Goal: Task Accomplishment & Management: Manage account settings

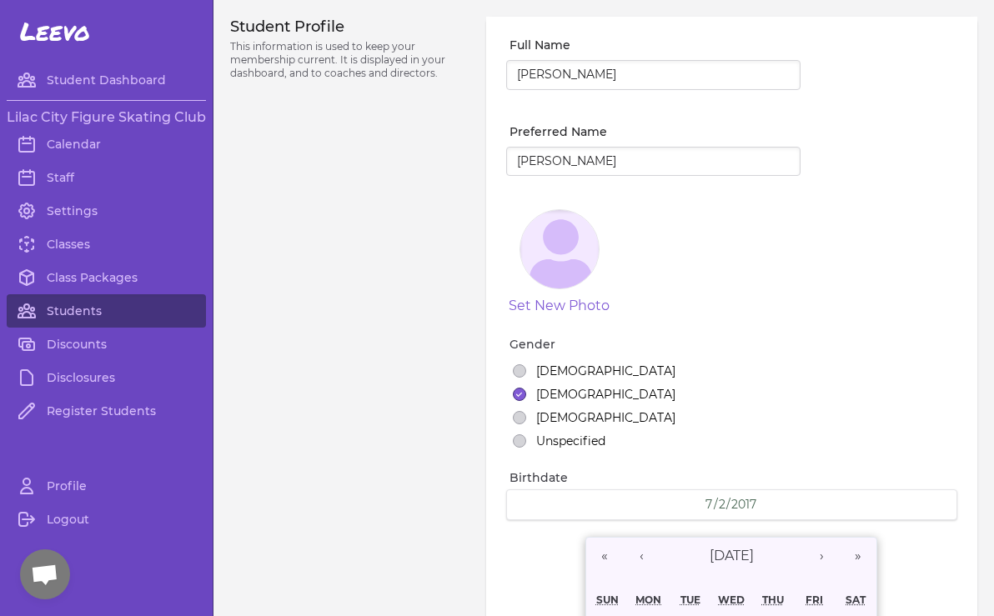
select select "WA"
select select "1"
click at [103, 282] on link "Class Packages" at bounding box center [106, 277] width 199 height 33
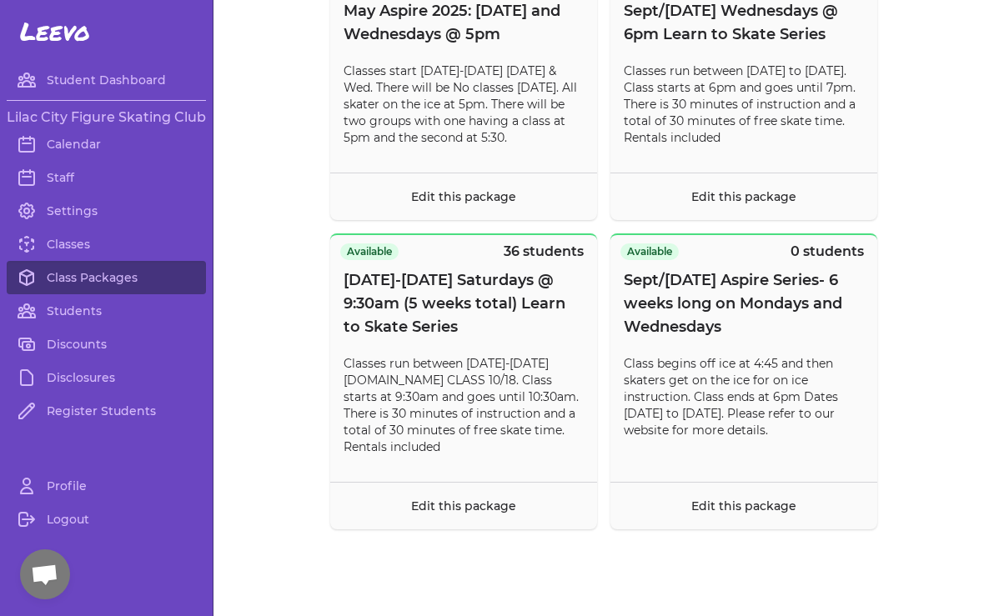
scroll to position [14399, 0]
click at [93, 309] on link "Students" at bounding box center [106, 310] width 199 height 33
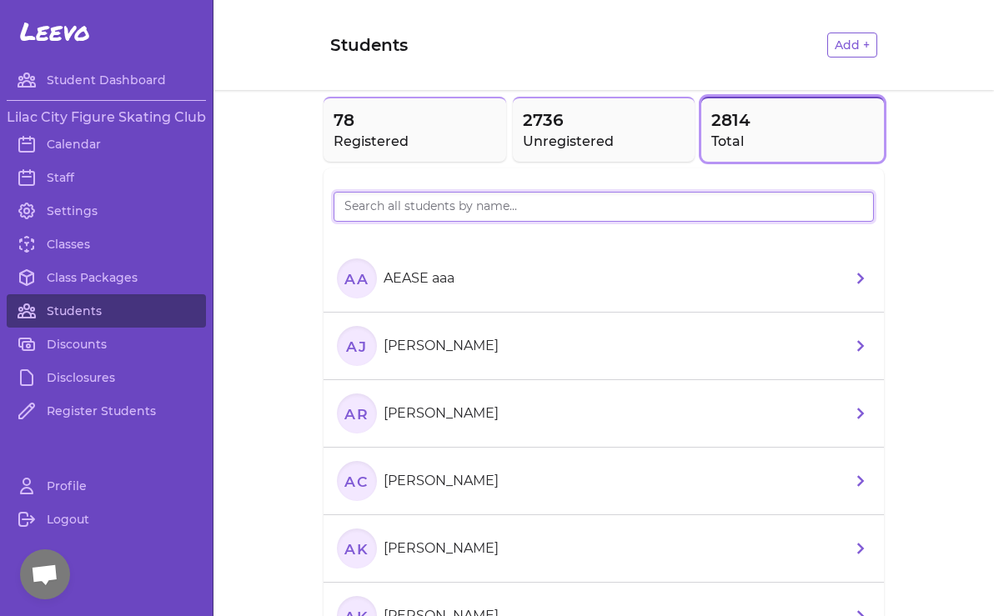
click at [454, 213] on input "search" at bounding box center [604, 207] width 541 height 30
click at [440, 205] on input "search" at bounding box center [604, 207] width 541 height 30
type input "piper"
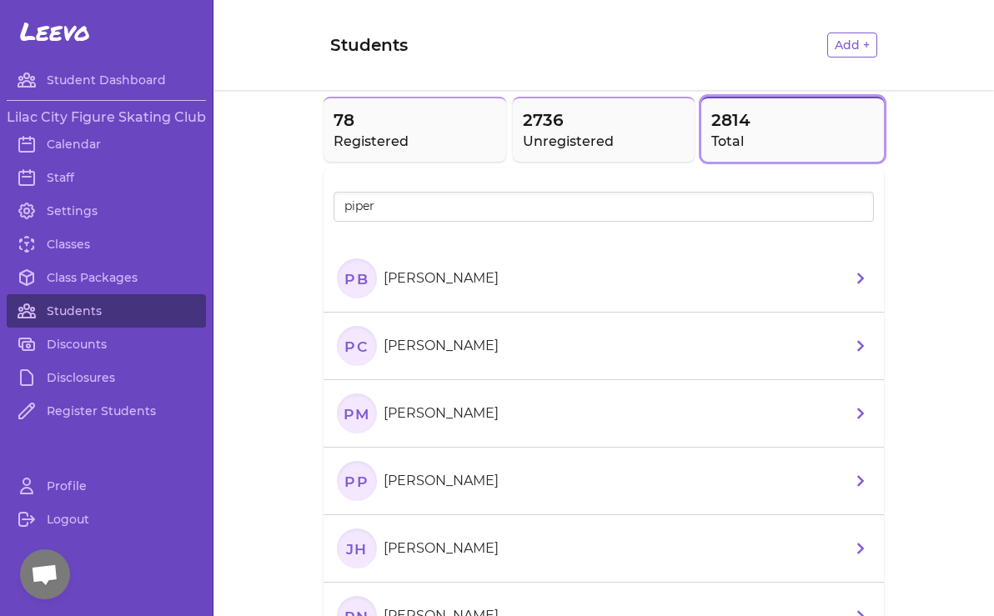
click at [423, 417] on p "[PERSON_NAME]" at bounding box center [441, 414] width 115 height 20
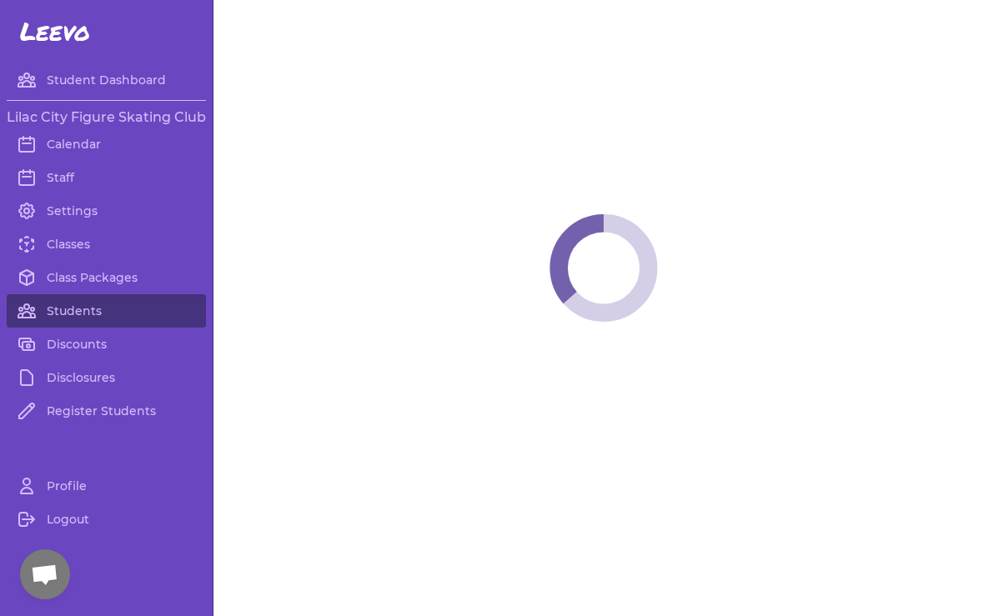
select select "WA"
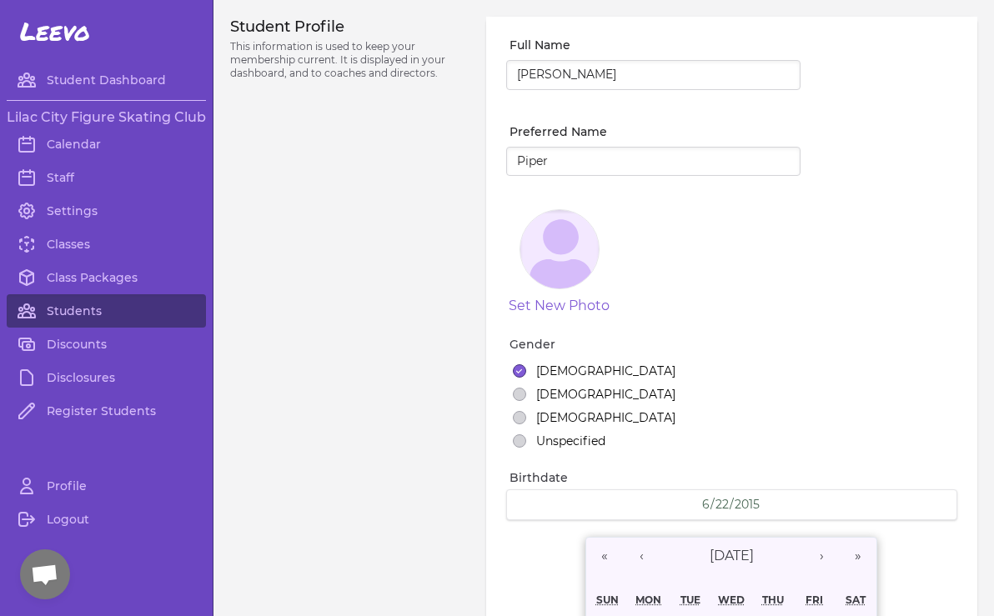
select select "3"
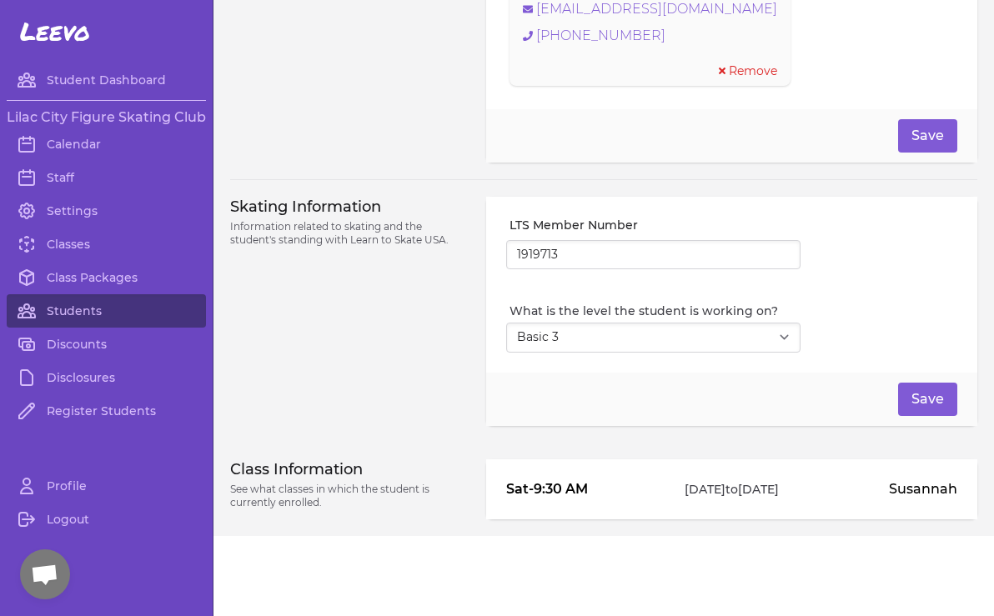
scroll to position [1323, 0]
